Goal: Task Accomplishment & Management: Use online tool/utility

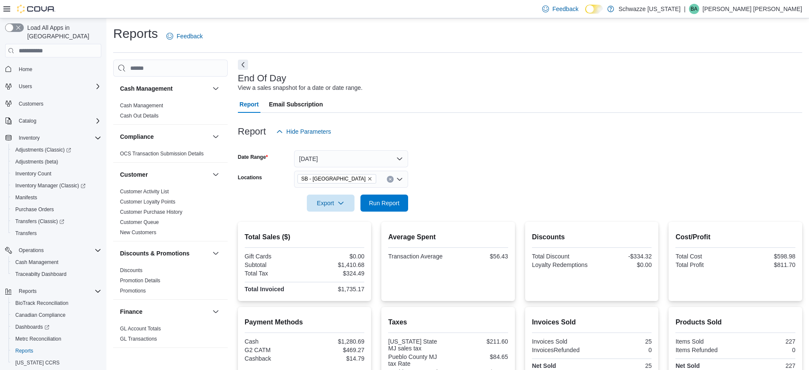
scroll to position [125, 0]
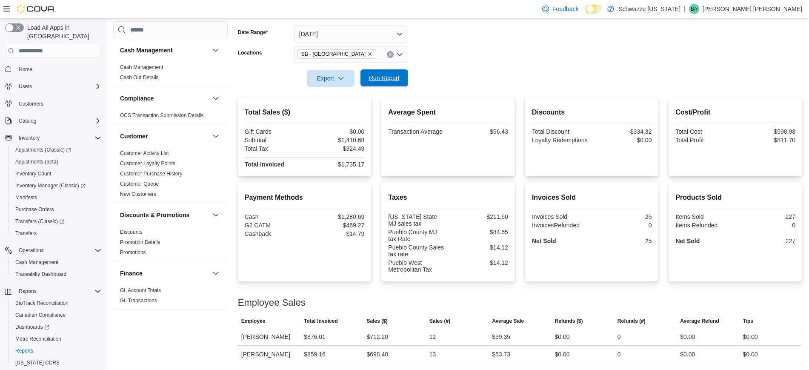
click at [384, 77] on span "Run Report" at bounding box center [384, 78] width 31 height 9
click at [381, 74] on span "Run Report" at bounding box center [383, 77] width 37 height 17
click at [384, 80] on span "Run Report" at bounding box center [384, 78] width 31 height 9
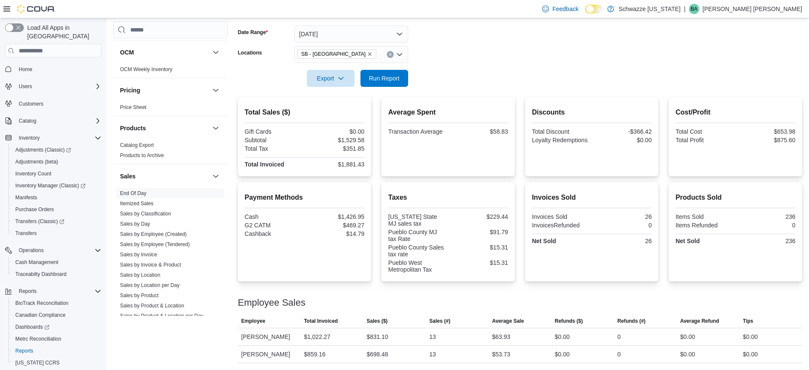
scroll to position [532, 0]
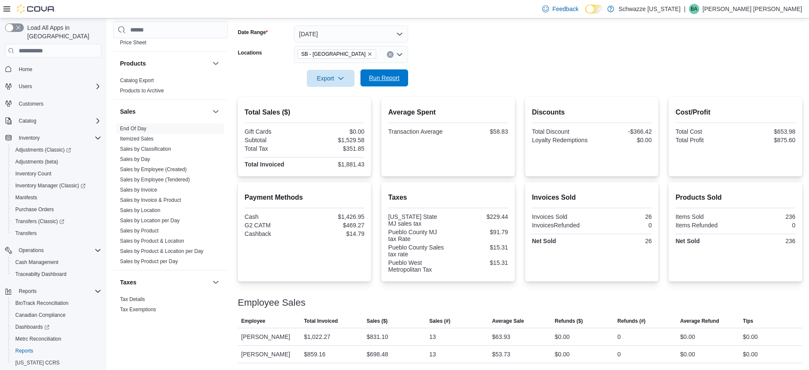
click at [390, 80] on span "Run Report" at bounding box center [384, 78] width 31 height 9
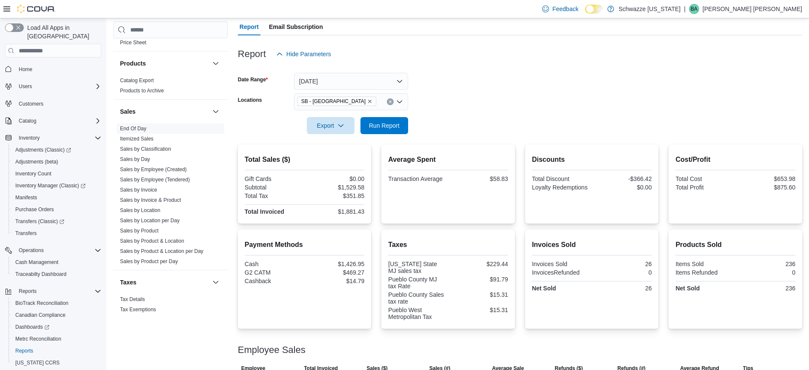
scroll to position [0, 0]
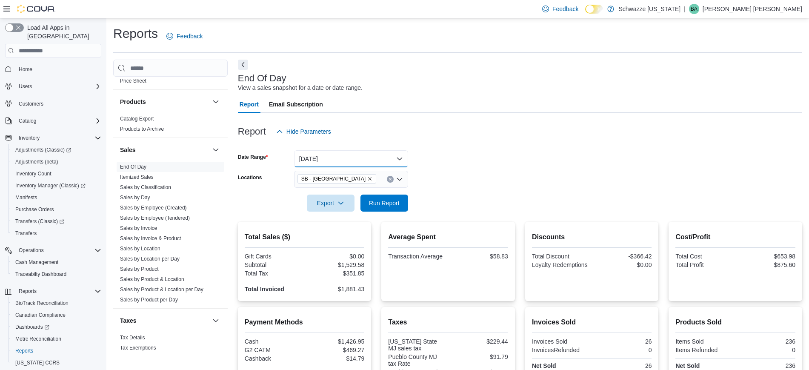
click at [403, 157] on button "[DATE]" at bounding box center [351, 158] width 114 height 17
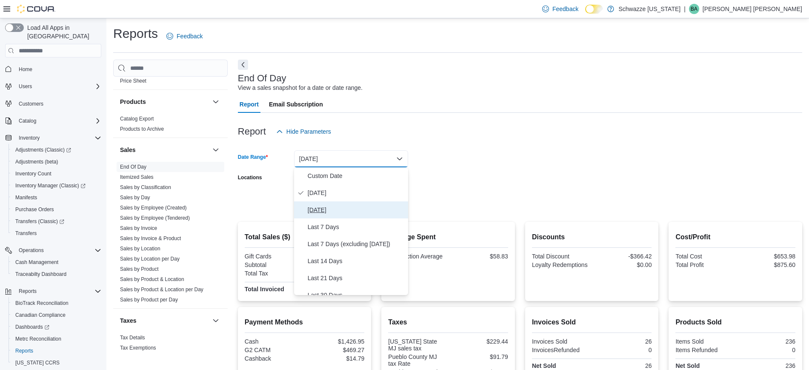
click at [320, 207] on span "[DATE]" at bounding box center [356, 210] width 97 height 10
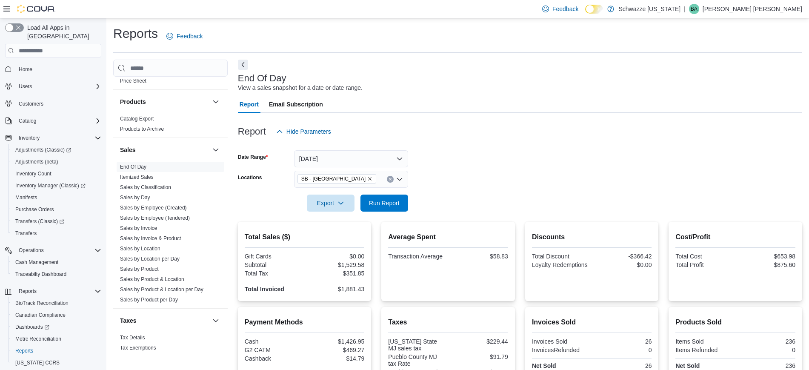
click at [522, 171] on form "Date Range Yesterday Locations SB - Pueblo West Export Run Report" at bounding box center [520, 175] width 564 height 71
click at [378, 204] on span "Run Report" at bounding box center [384, 202] width 31 height 9
click at [399, 156] on button "[DATE]" at bounding box center [351, 158] width 114 height 17
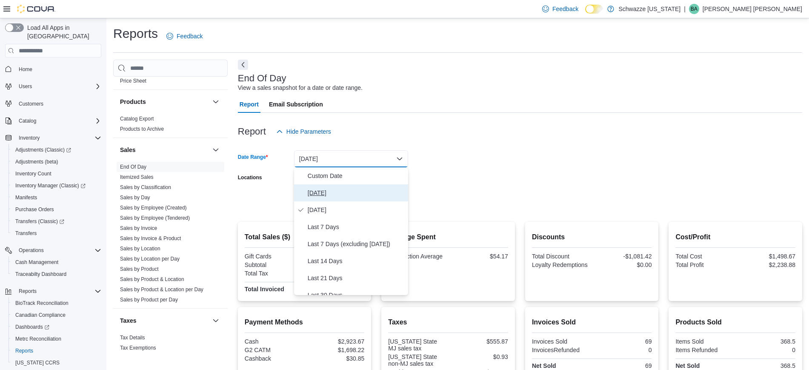
click at [319, 194] on span "[DATE]" at bounding box center [356, 193] width 97 height 10
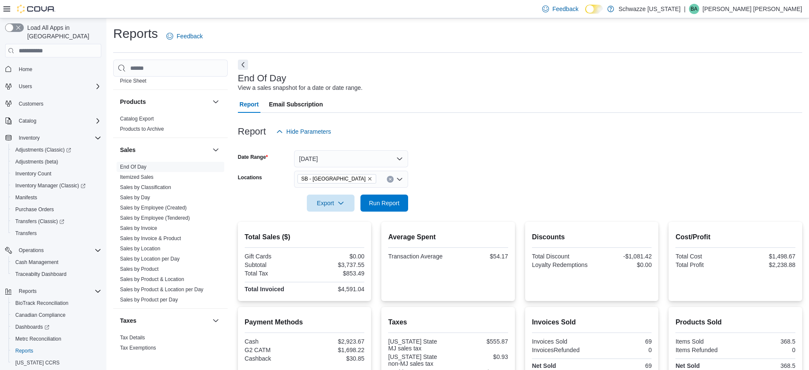
drag, startPoint x: 686, startPoint y: 143, endPoint x: 662, endPoint y: 144, distance: 23.9
click at [686, 143] on div at bounding box center [520, 145] width 564 height 10
click at [378, 202] on span "Run Report" at bounding box center [384, 202] width 31 height 9
click at [368, 198] on span "Run Report" at bounding box center [383, 202] width 37 height 17
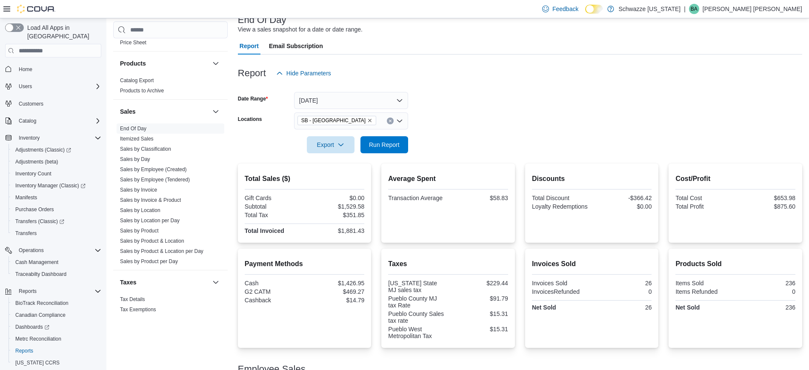
scroll to position [125, 0]
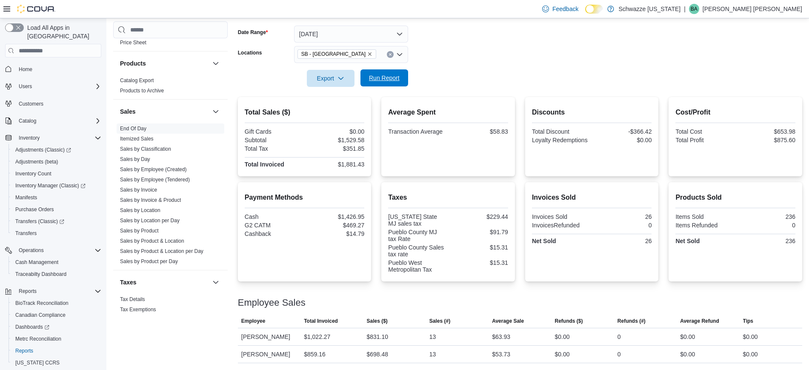
click at [392, 73] on span "Run Report" at bounding box center [383, 77] width 37 height 17
click at [388, 85] on span "Run Report" at bounding box center [383, 77] width 37 height 17
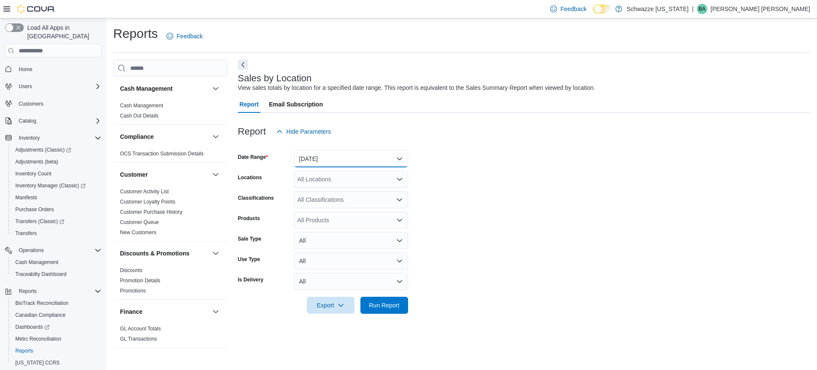
click at [322, 160] on button "[DATE]" at bounding box center [351, 158] width 114 height 17
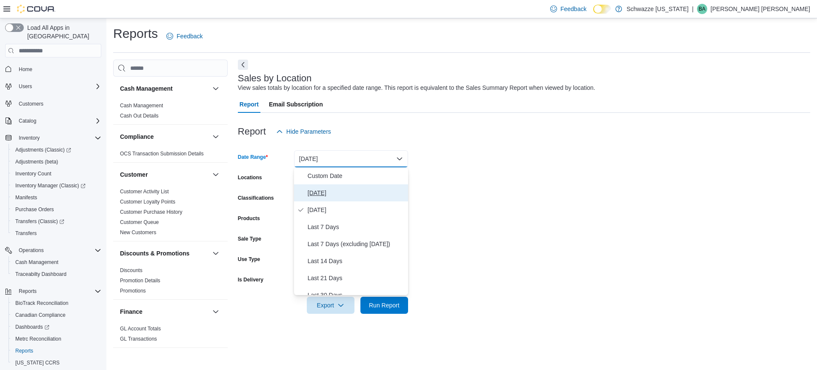
click at [321, 198] on button "[DATE]" at bounding box center [351, 192] width 114 height 17
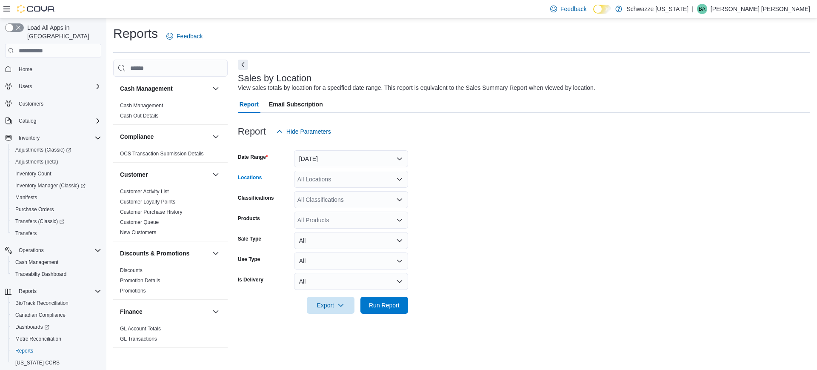
click at [321, 184] on div "All Locations" at bounding box center [351, 179] width 114 height 17
type input "***"
click at [330, 196] on span "SB - [GEOGRAPHIC_DATA]" at bounding box center [358, 193] width 75 height 9
click at [660, 233] on form "Date Range [DATE] Locations SB - Pueblo West Classifications All Classification…" at bounding box center [524, 227] width 572 height 174
click at [401, 302] on span "Run Report" at bounding box center [383, 304] width 37 height 17
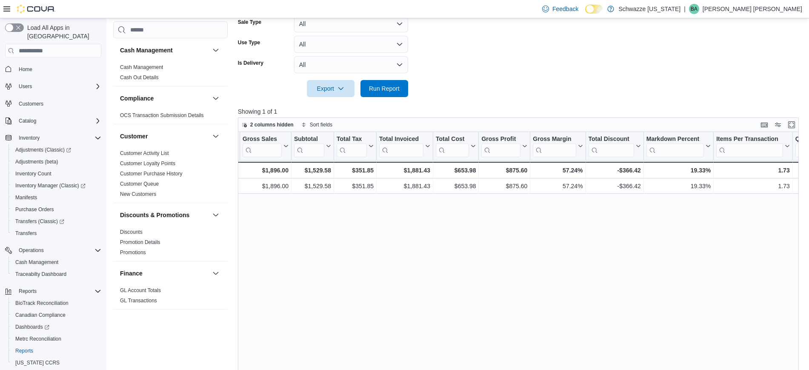
scroll to position [54, 0]
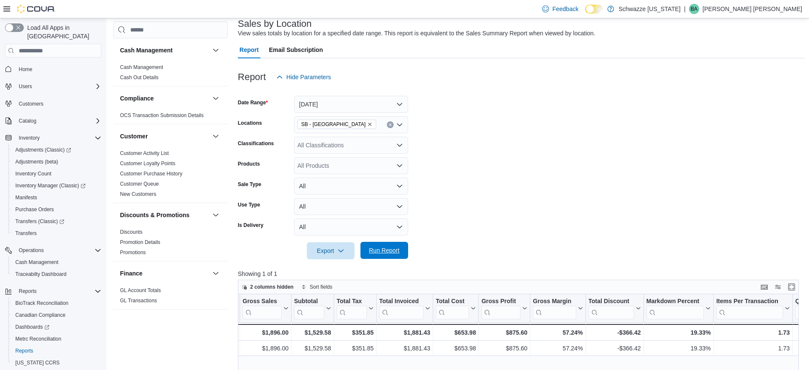
click at [391, 251] on span "Run Report" at bounding box center [384, 250] width 31 height 9
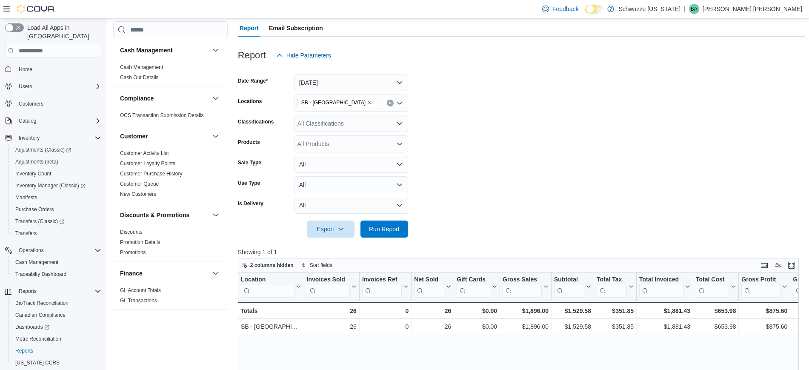
scroll to position [0, 0]
